Goal: Information Seeking & Learning: Find specific fact

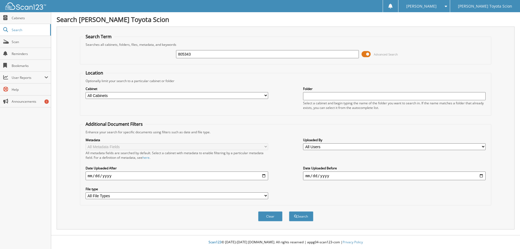
type input "805343"
click at [289, 211] on button "Search" at bounding box center [301, 216] width 24 height 10
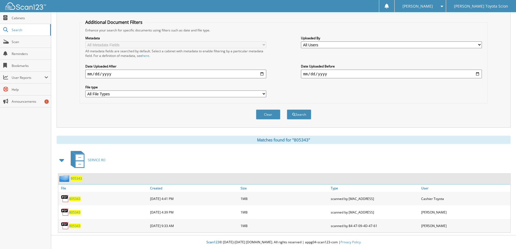
scroll to position [102, 0]
click at [75, 212] on span "805343" at bounding box center [74, 212] width 11 height 5
click at [75, 226] on span "805343" at bounding box center [74, 226] width 11 height 5
